Goal: Task Accomplishment & Management: Manage account settings

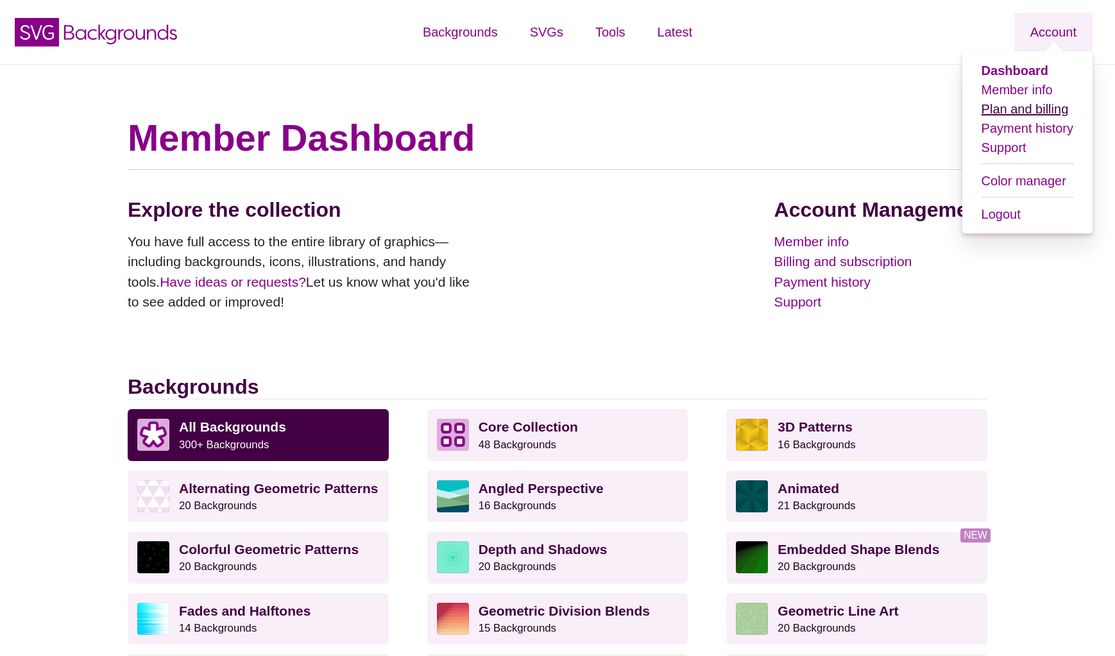
click at [1031, 116] on link "Plan and billing" at bounding box center [1025, 109] width 87 height 14
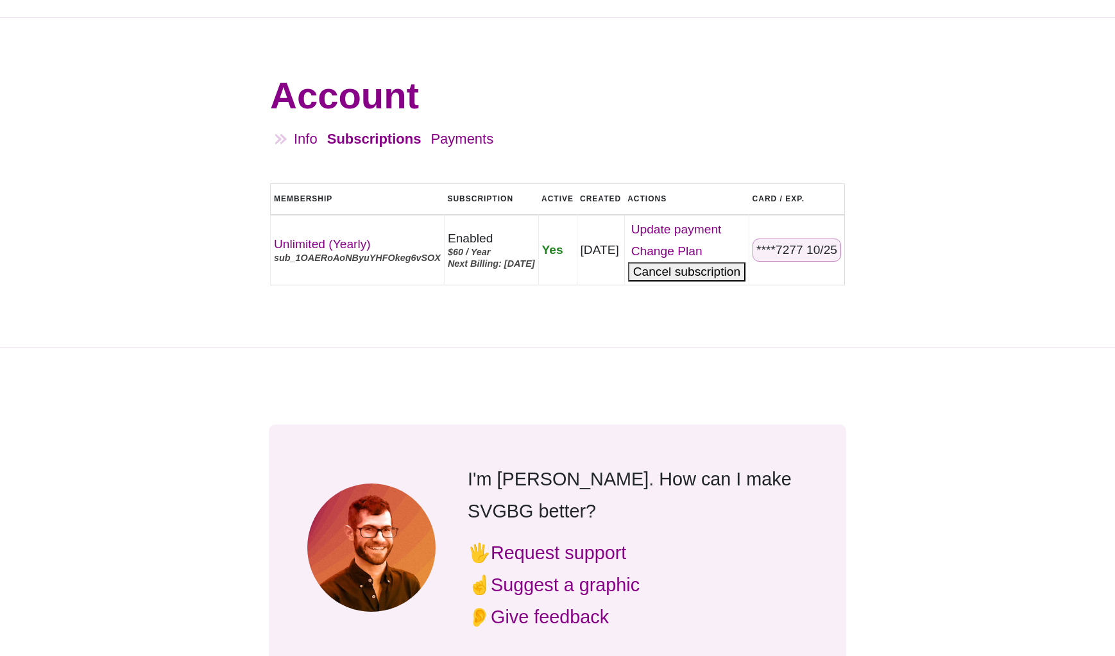
scroll to position [35, 0]
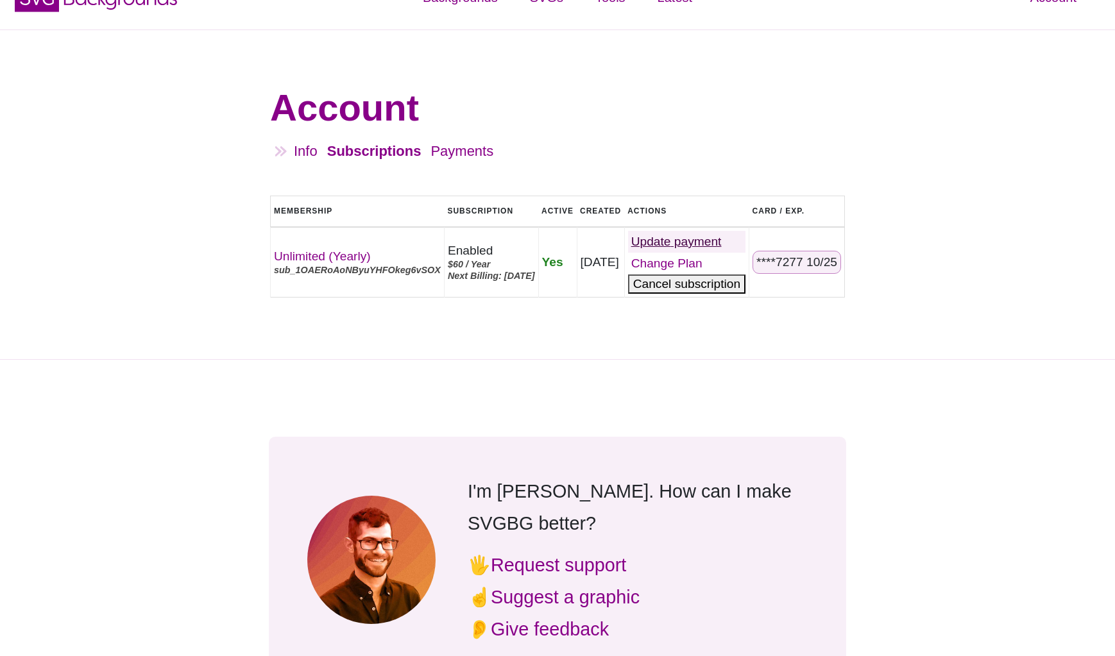
click at [717, 240] on link "Update" at bounding box center [686, 242] width 117 height 22
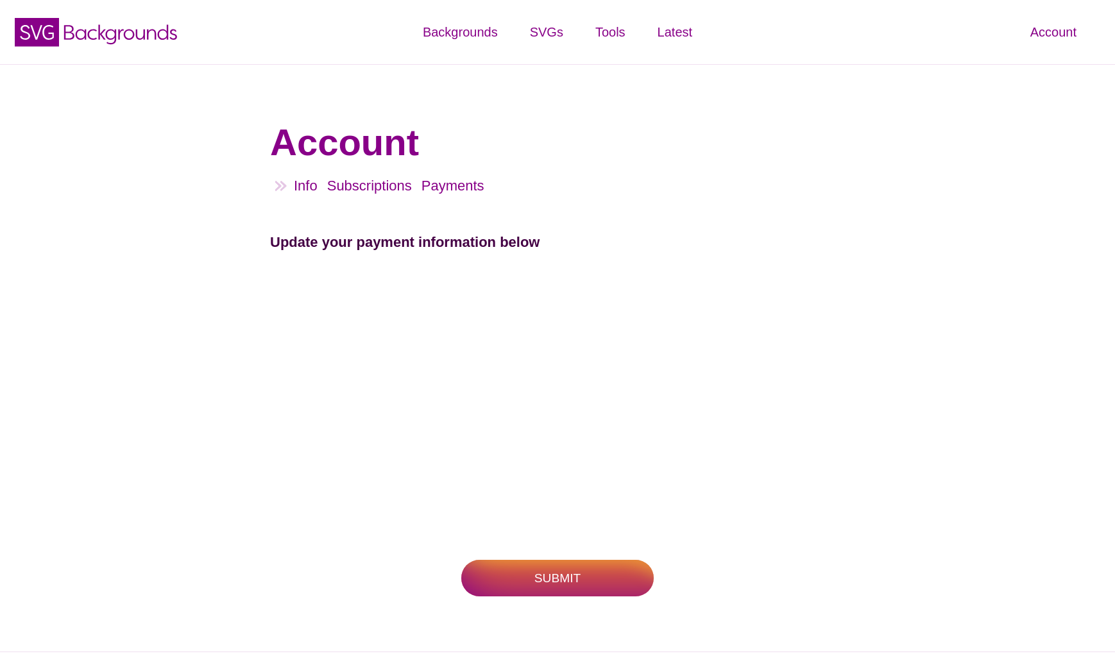
click at [541, 578] on input "Submit" at bounding box center [557, 578] width 193 height 37
